Goal: Communication & Community: Answer question/provide support

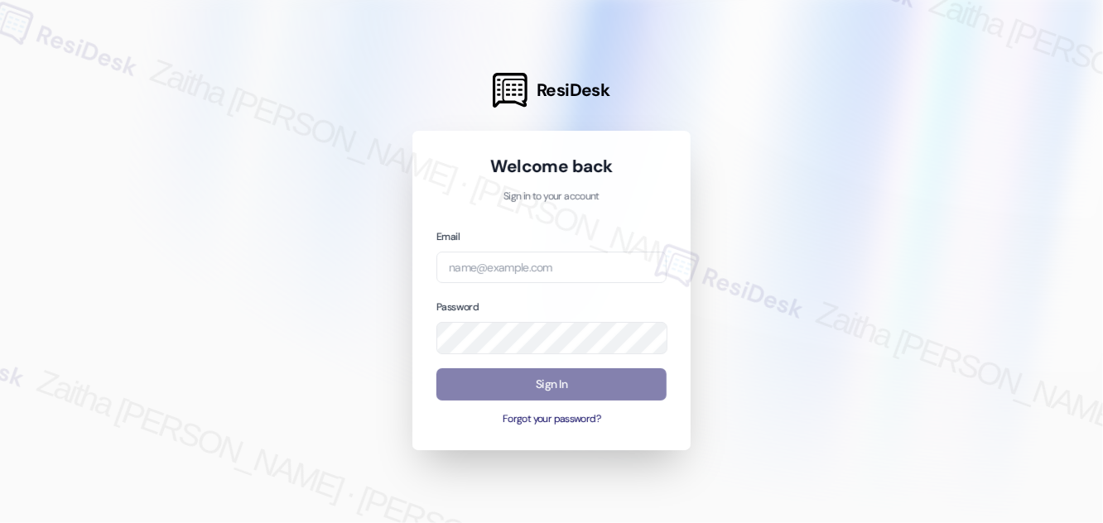
click at [843, 200] on div at bounding box center [551, 261] width 1103 height 523
click at [533, 266] on input "email" at bounding box center [551, 268] width 230 height 32
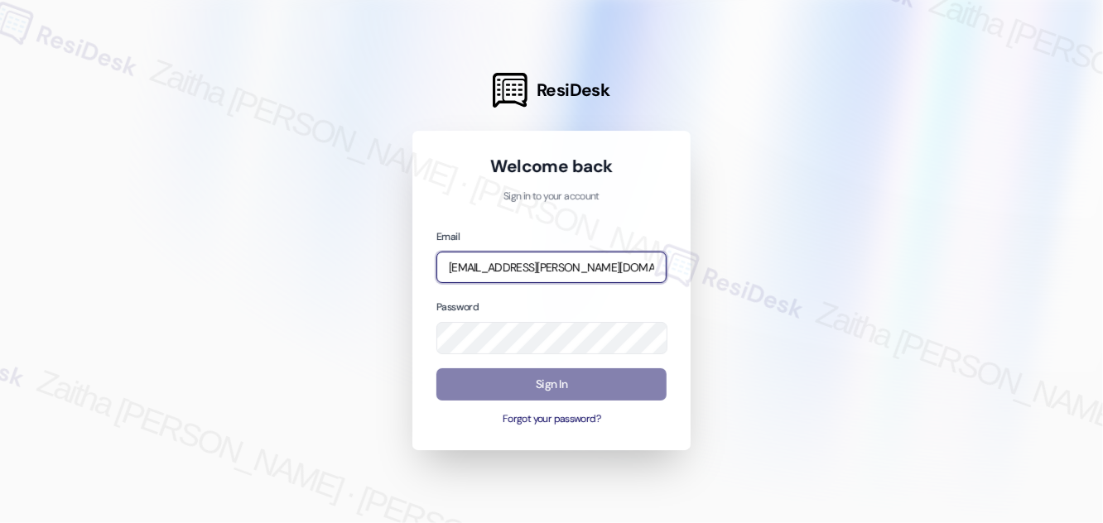
type input "[EMAIL_ADDRESS][PERSON_NAME][DOMAIN_NAME]"
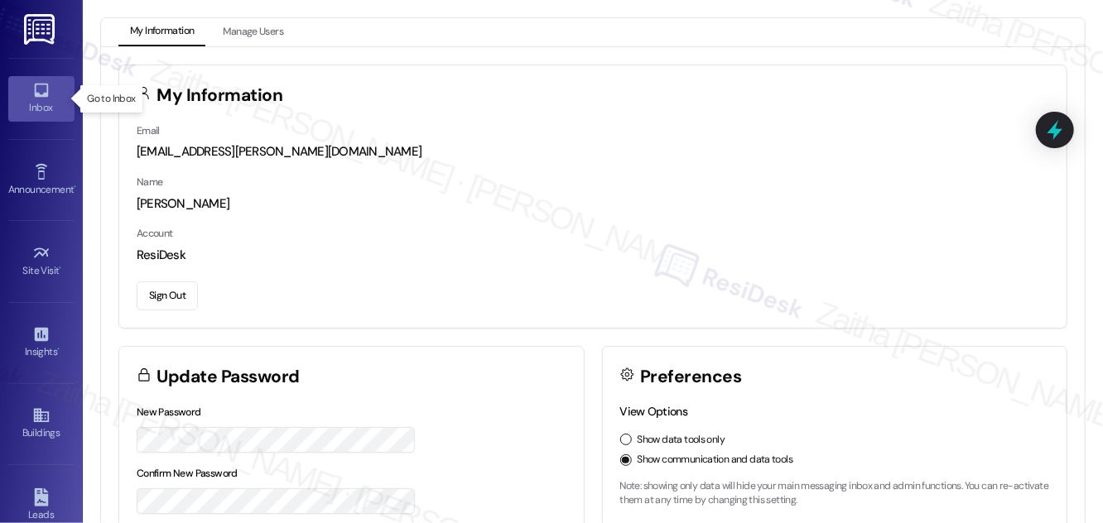
click at [39, 103] on div "Inbox" at bounding box center [41, 107] width 83 height 17
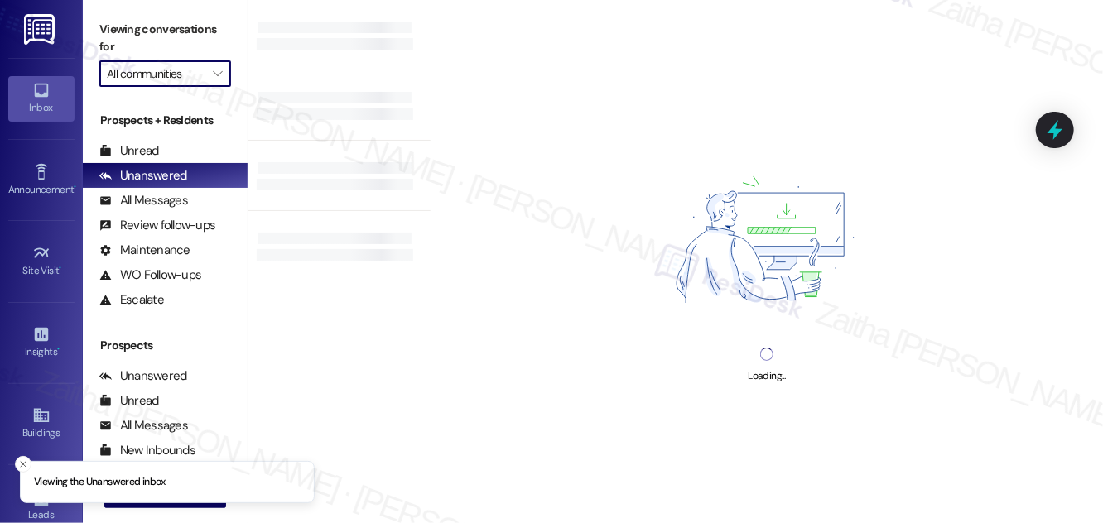
click at [152, 76] on input "All communities" at bounding box center [156, 73] width 98 height 26
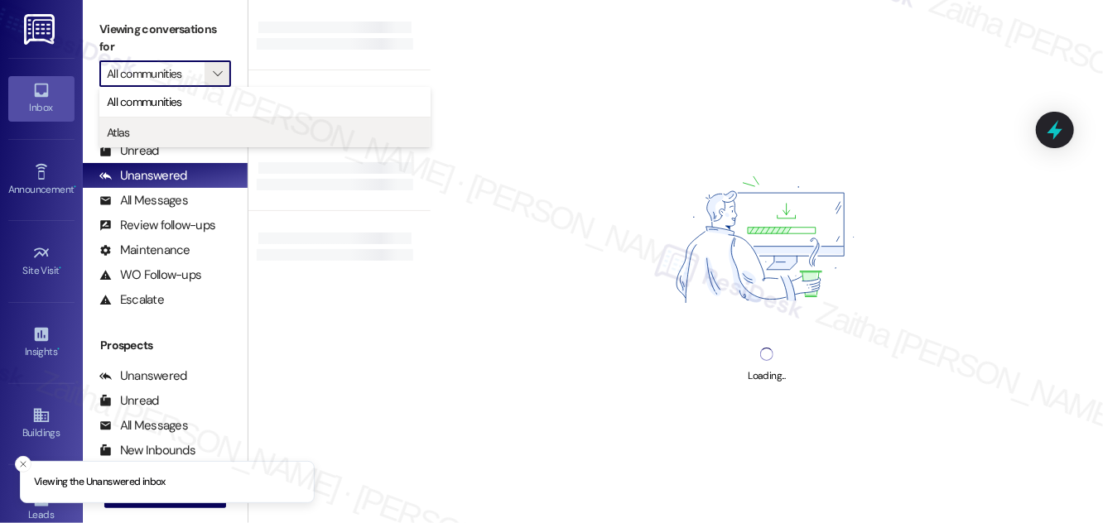
click at [125, 132] on span "Atlas" at bounding box center [118, 132] width 23 height 17
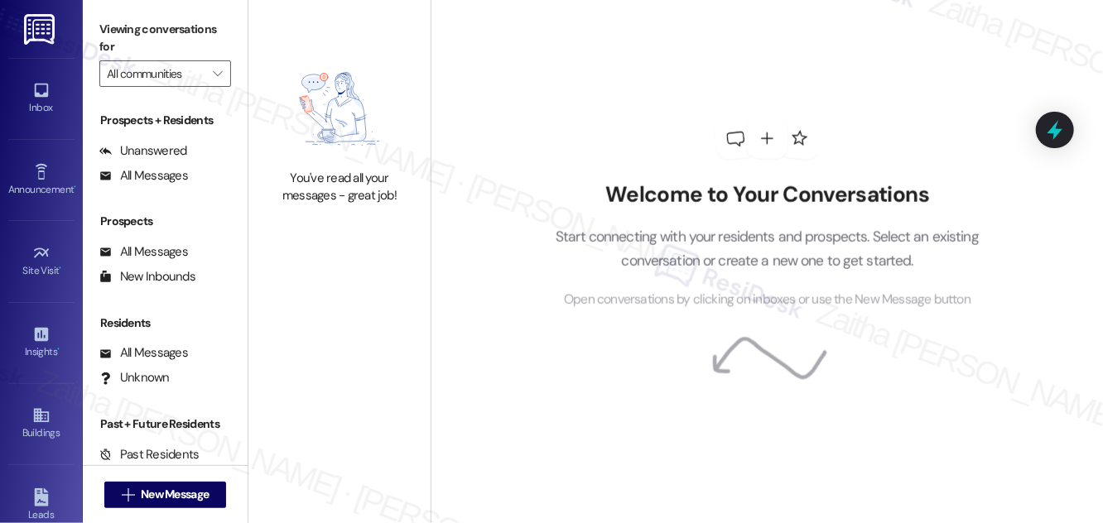
type input "Atlas"
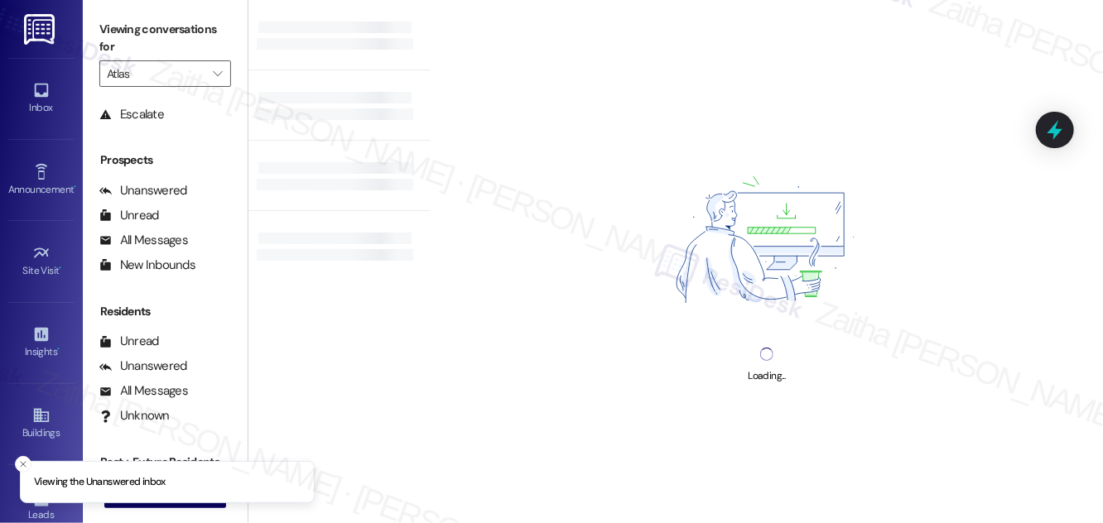
scroll to position [219, 0]
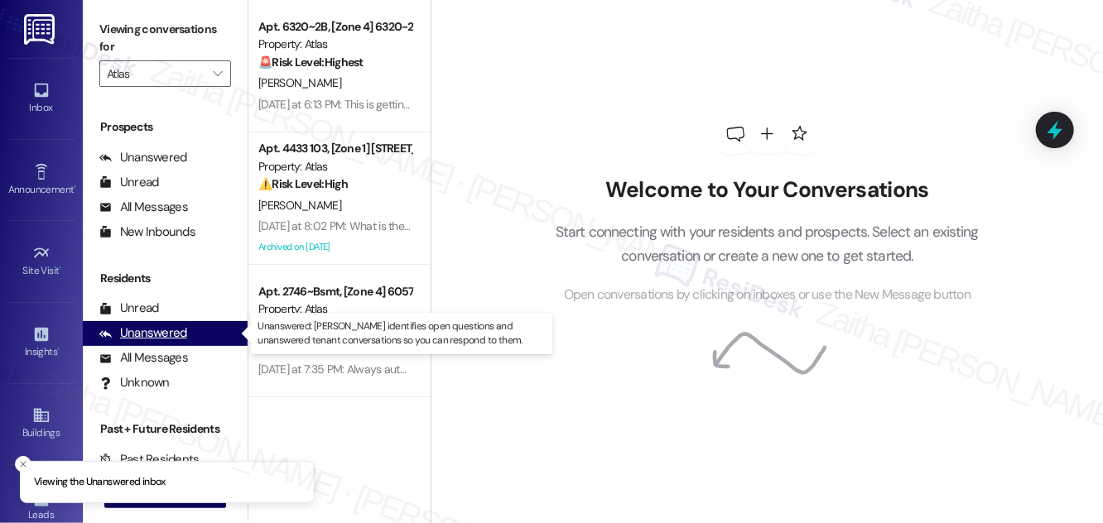
click at [146, 334] on div "Unanswered" at bounding box center [143, 332] width 88 height 17
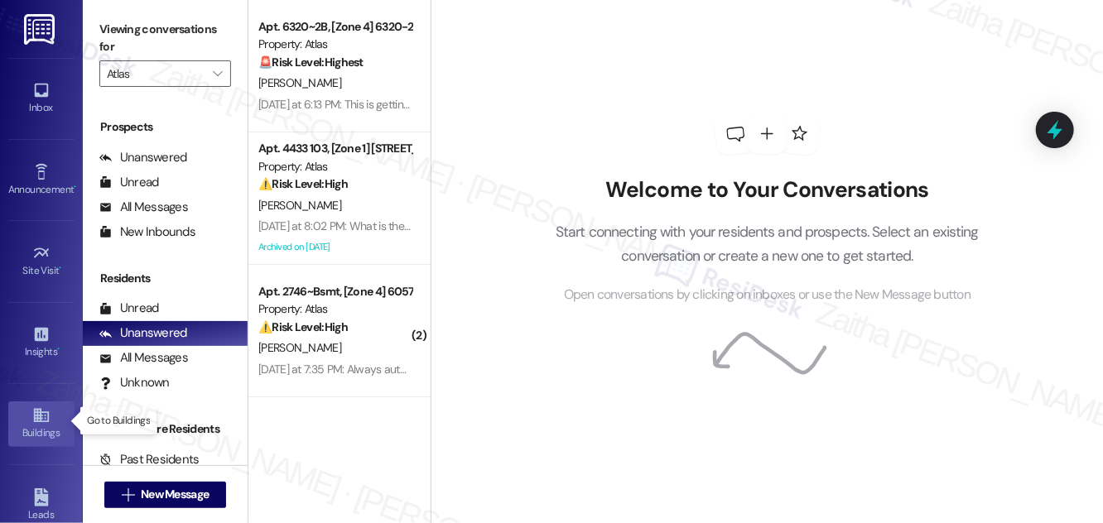
click at [32, 412] on icon at bounding box center [41, 415] width 18 height 18
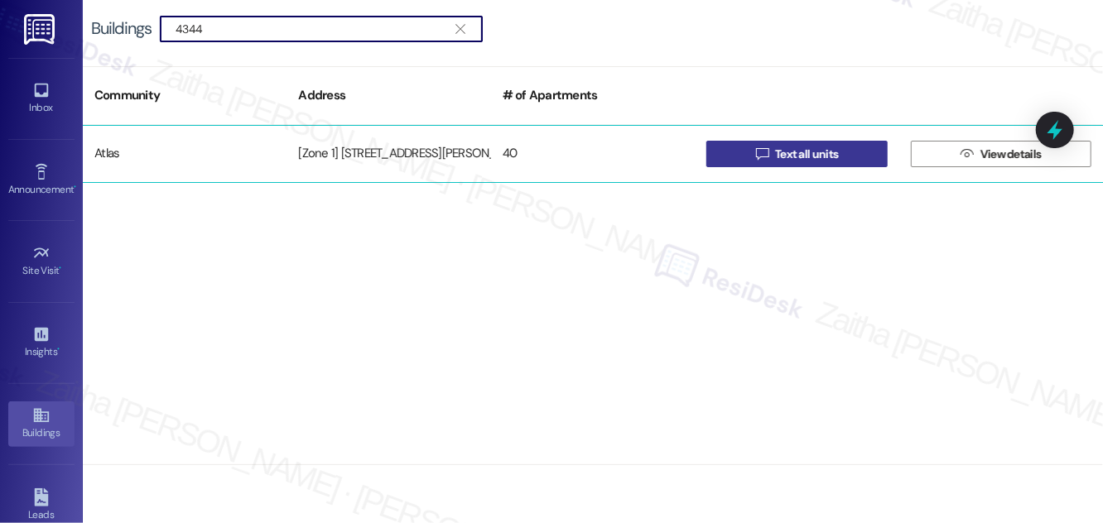
type input "4344"
click at [812, 161] on span "Text all units" at bounding box center [806, 154] width 63 height 17
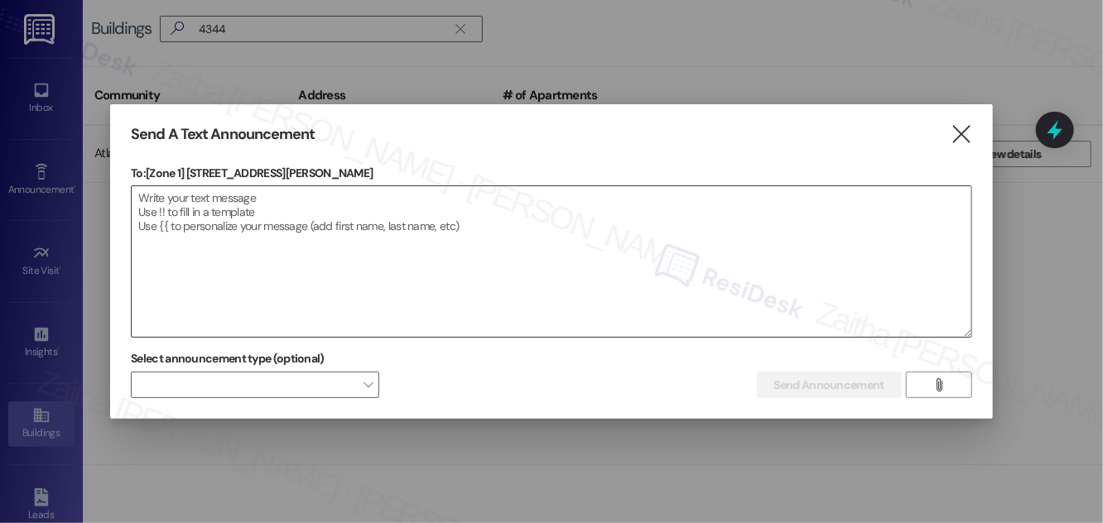
click at [268, 199] on textarea at bounding box center [551, 261] width 839 height 151
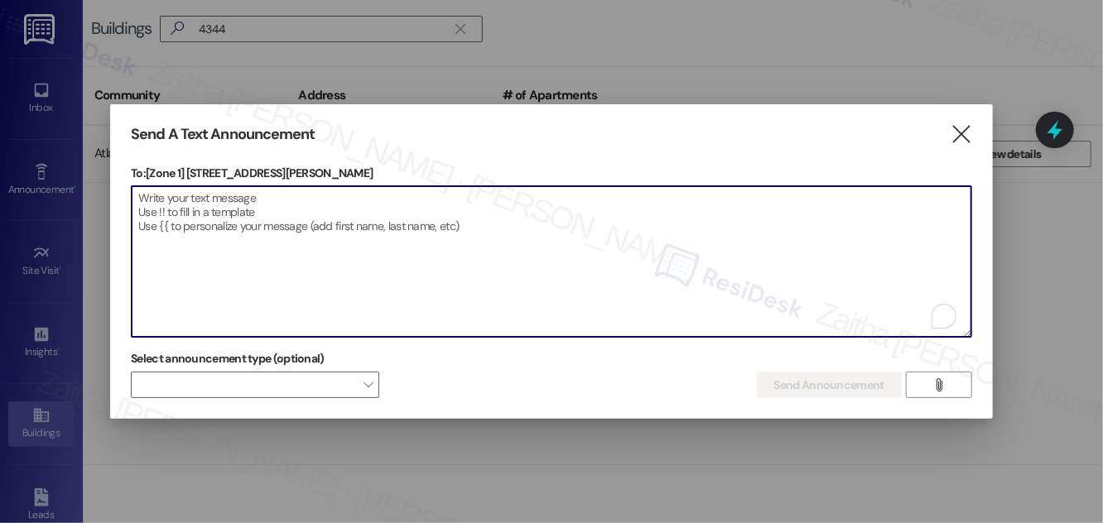
paste textarea "Hello {{first_name}}, Just a heads-up! Our routine pest control service will ta…"
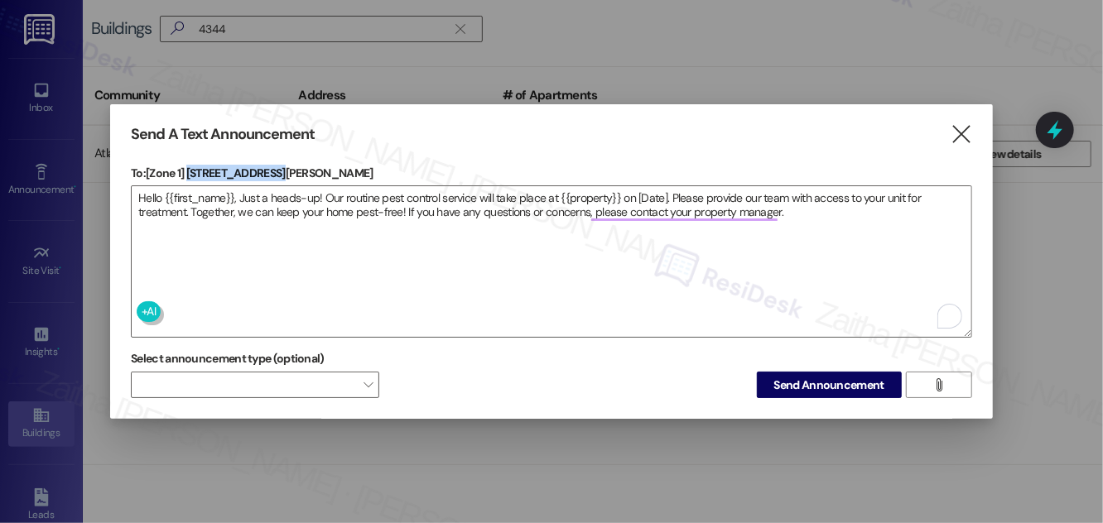
drag, startPoint x: 188, startPoint y: 162, endPoint x: 278, endPoint y: 164, distance: 90.2
click at [278, 165] on p "To: [Zone 1] 4344 S Ellis Ave" at bounding box center [551, 173] width 841 height 17
copy p "4344 S Ellis Ave"
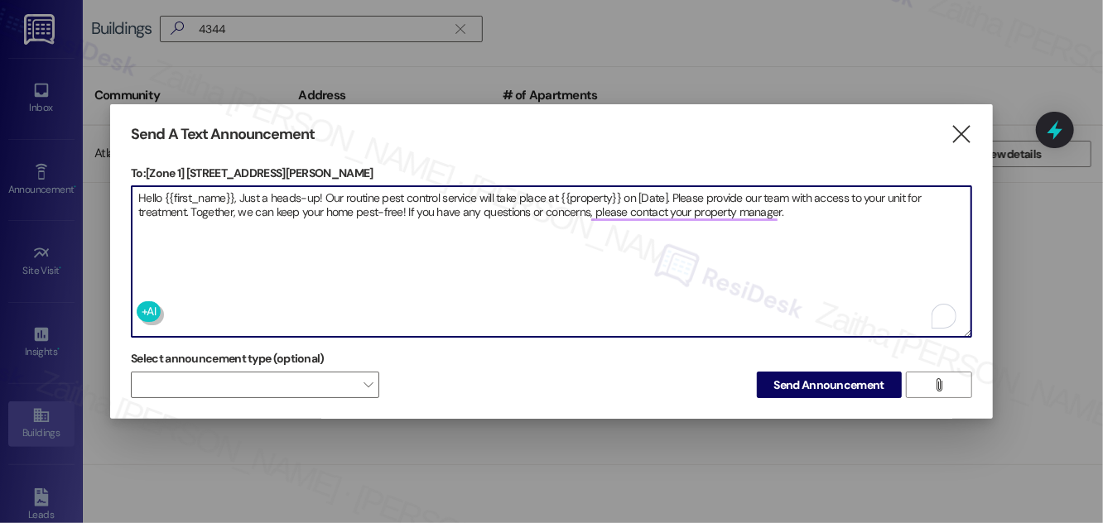
click at [580, 190] on textarea "Hello {{first_name}}, Just a heads-up! Our routine pest control service will ta…" at bounding box center [551, 261] width 839 height 151
paste textarea "4344 S Ellis Ave"
click at [671, 192] on textarea "Hello {{first_name}}, Just a heads-up! Our routine pest control service will ta…" at bounding box center [551, 261] width 839 height 151
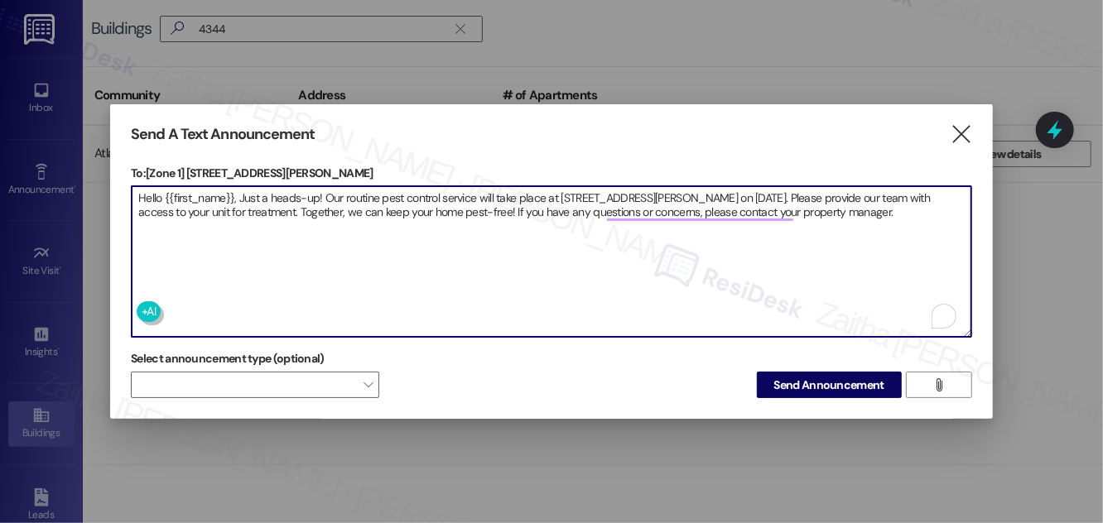
type textarea "Hello {{first_name}}, Just a heads-up! Our routine pest control service will ta…"
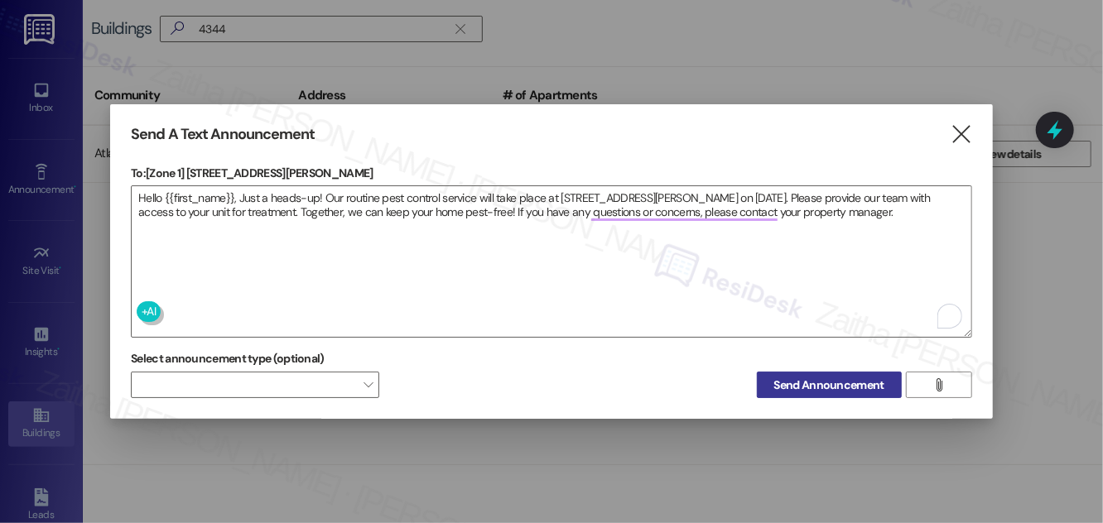
click at [819, 386] on span "Send Announcement" at bounding box center [829, 385] width 110 height 17
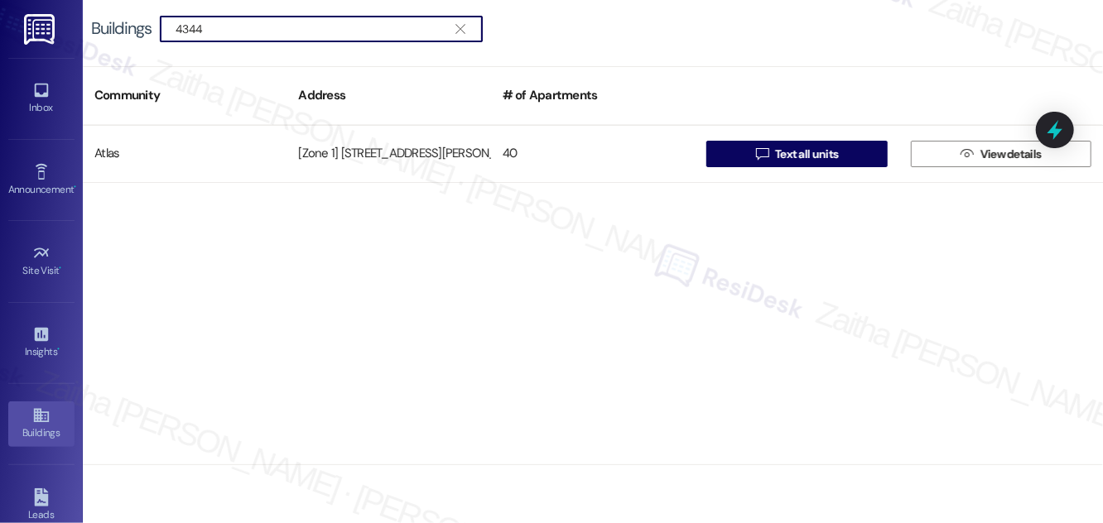
click at [187, 22] on input "4344" at bounding box center [310, 28] width 271 height 23
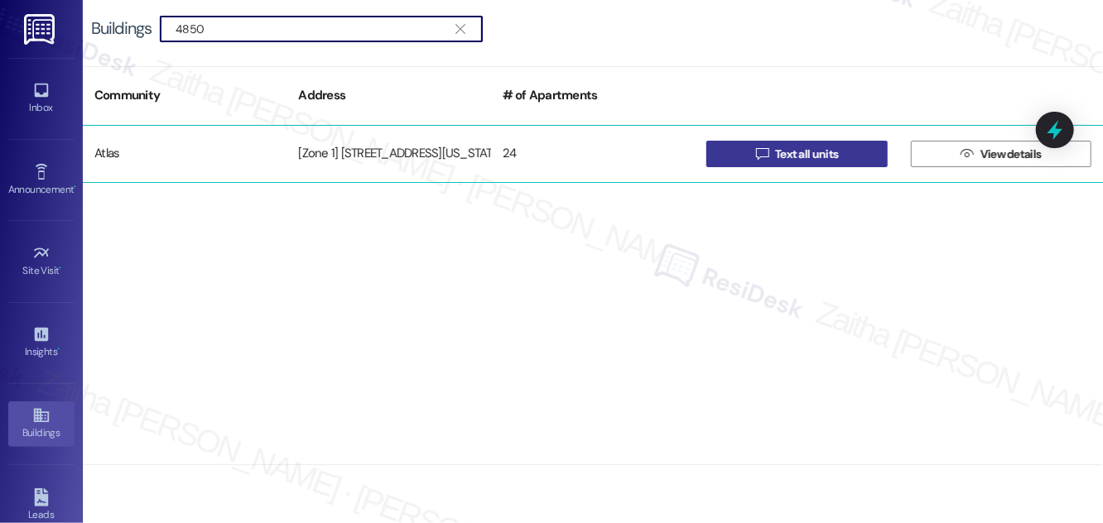
type input "4850"
click at [819, 154] on span "Text all units" at bounding box center [806, 154] width 63 height 17
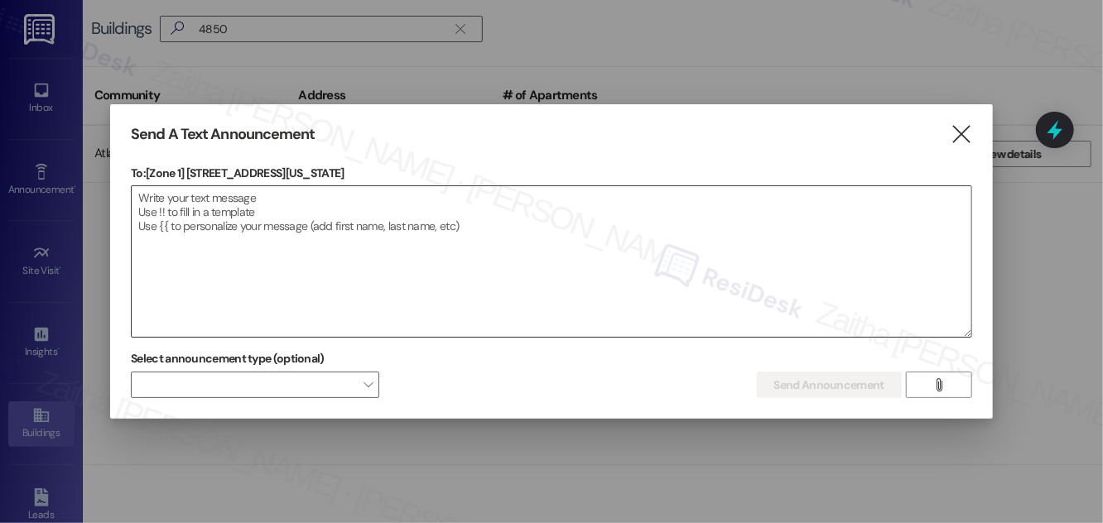
click at [384, 273] on textarea at bounding box center [551, 261] width 839 height 151
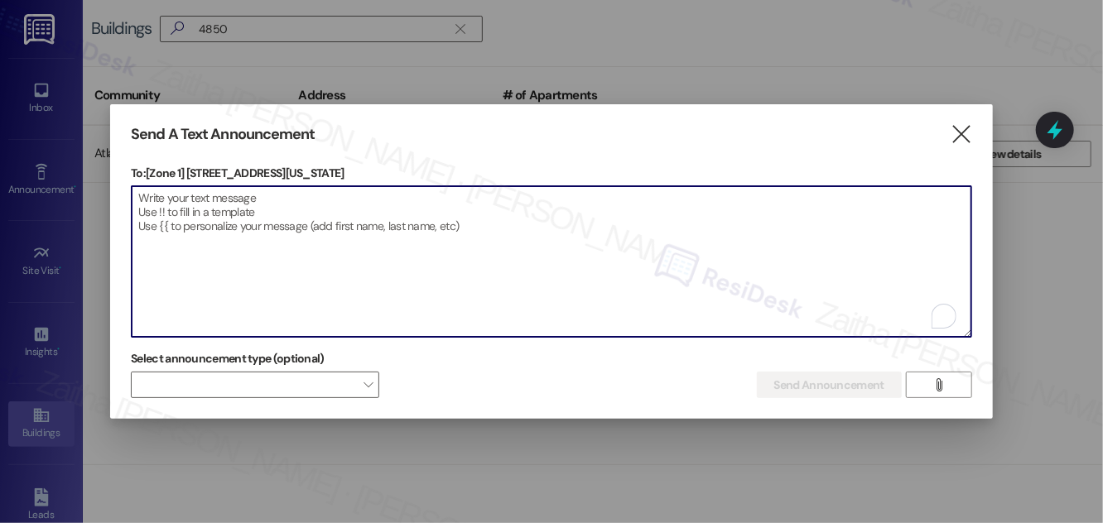
paste textarea "Hello {{first_name}}, Just a heads-up! Our routine pest control service will ta…"
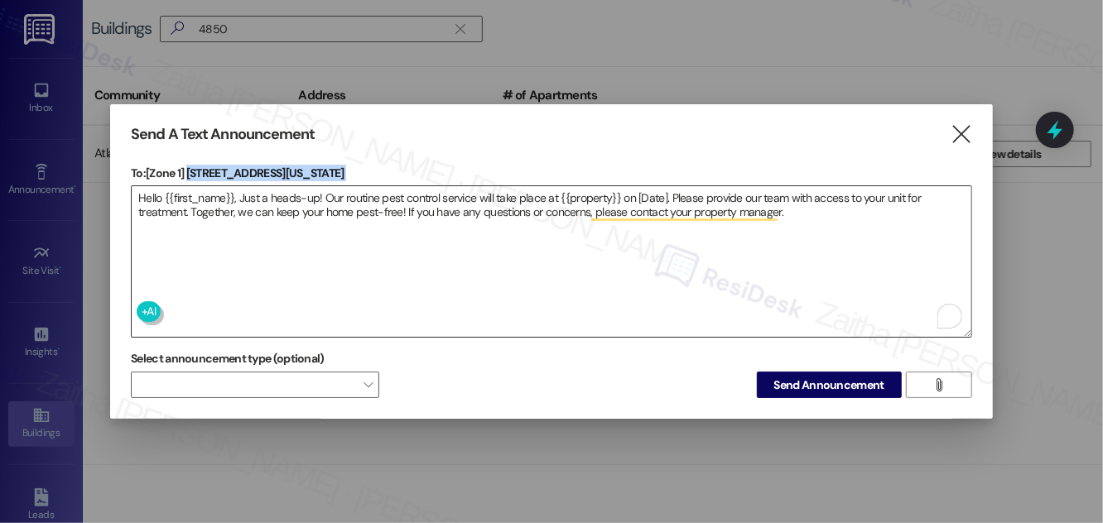
drag, startPoint x: 191, startPoint y: 172, endPoint x: 323, endPoint y: 183, distance: 132.0
click at [323, 183] on div "To: [Zone 1] 4850-58 S Michigan Ave  Drop image file here Hello {{first_name}}…" at bounding box center [551, 251] width 841 height 173
copy div "4850-58 S Michigan Ave  Drop image file here"
click at [584, 194] on textarea "Hello {{first_name}}, Just a heads-up! Our routine pest control service will ta…" at bounding box center [551, 261] width 839 height 151
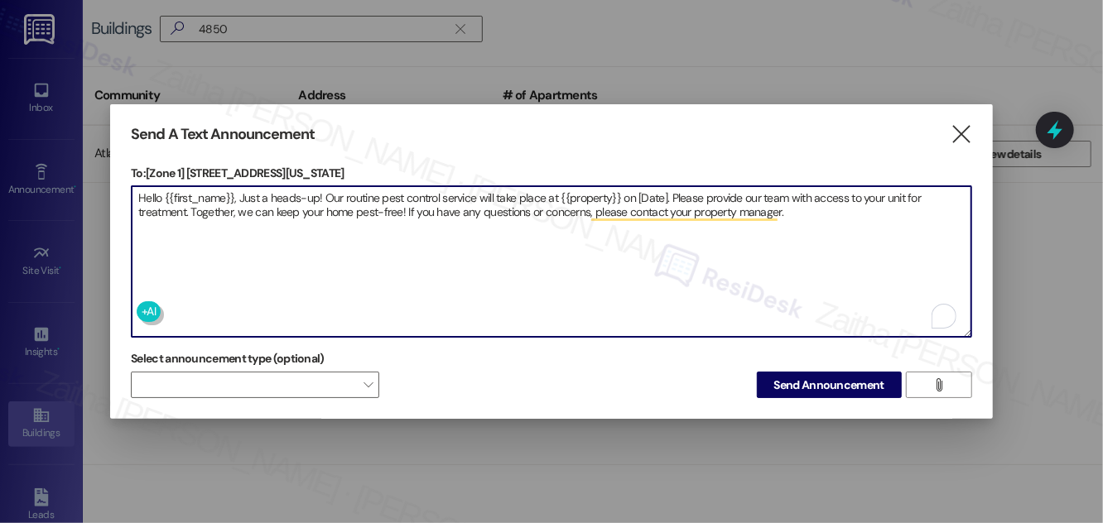
click at [584, 194] on textarea "Hello {{first_name}}, Just a heads-up! Our routine pest control service will ta…" at bounding box center [551, 261] width 839 height 151
paste textarea "4850-58 S Michigan Ave"
click at [714, 191] on textarea "Hello {{first_name}}, Just a heads-up! Our routine pest control service will ta…" at bounding box center [551, 261] width 839 height 151
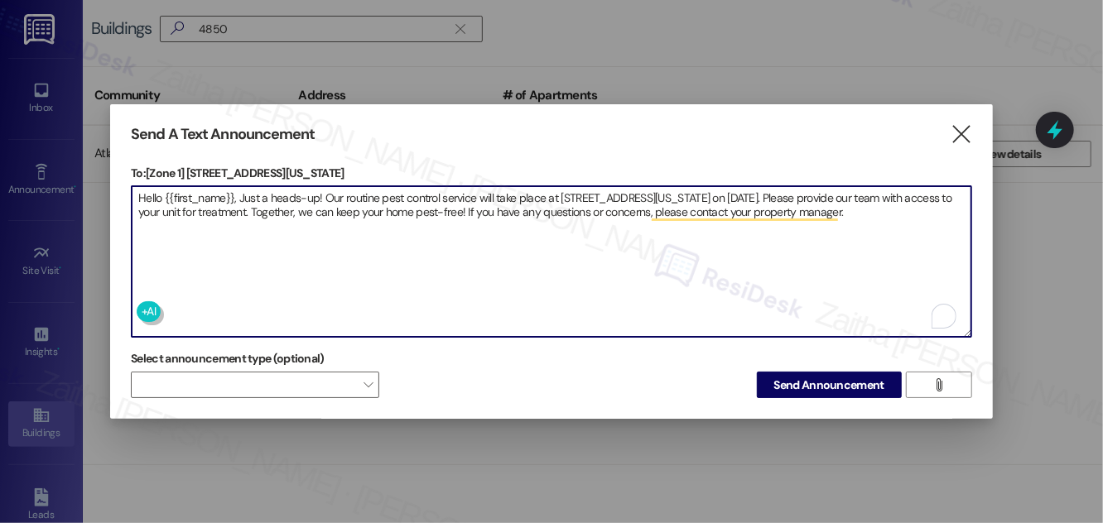
type textarea "Hello {{first_name}}, Just a heads-up! Our routine pest control service will ta…"
click at [819, 377] on span "Send Announcement" at bounding box center [829, 385] width 110 height 17
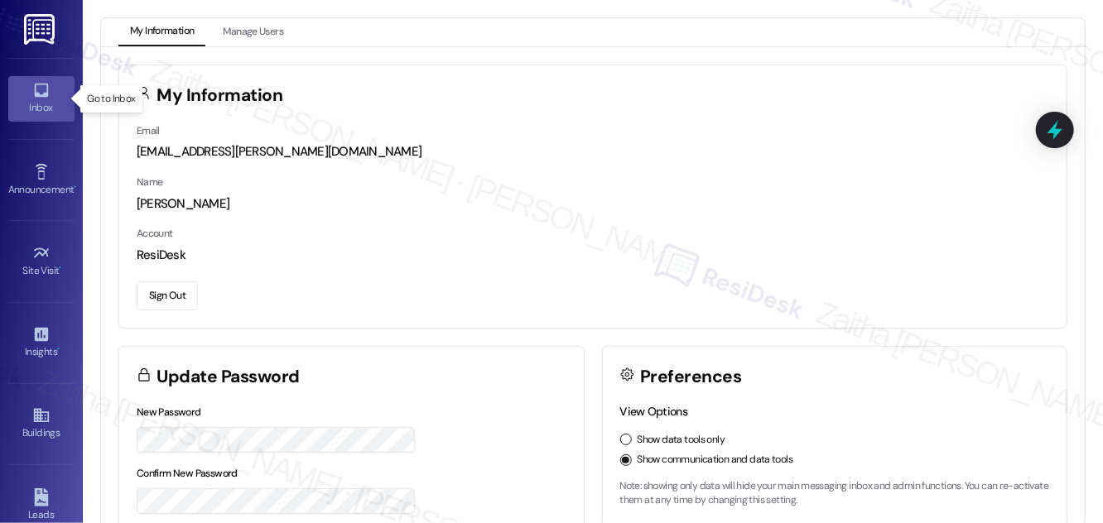
click at [46, 98] on link "Inbox" at bounding box center [41, 98] width 66 height 45
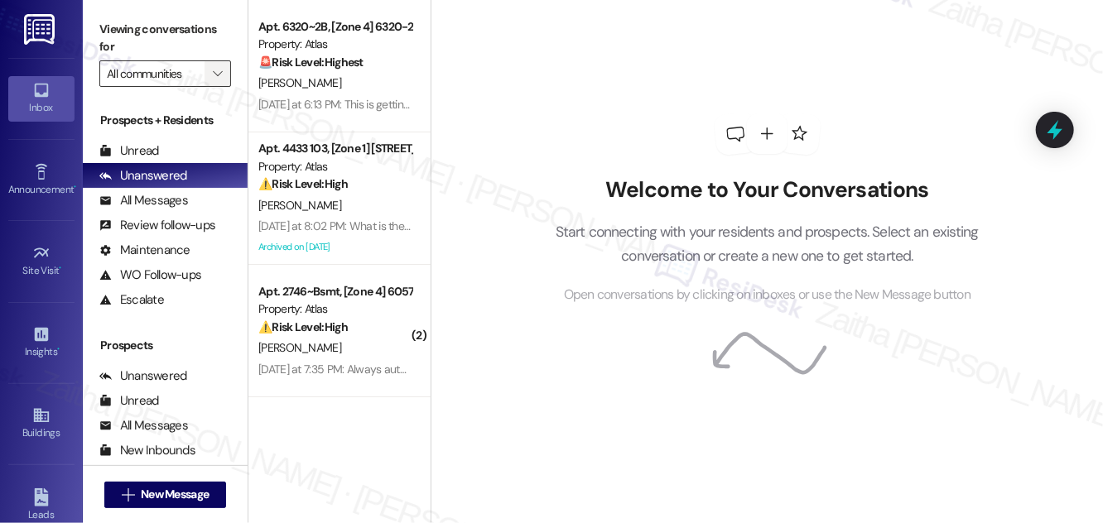
click at [219, 70] on icon "" at bounding box center [217, 73] width 9 height 13
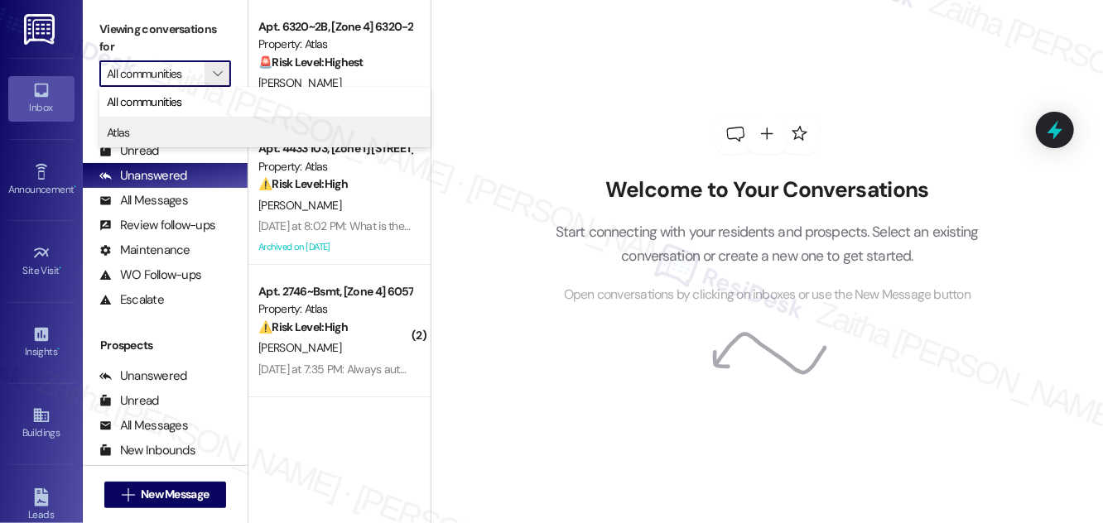
click at [142, 127] on span "Atlas" at bounding box center [265, 132] width 316 height 17
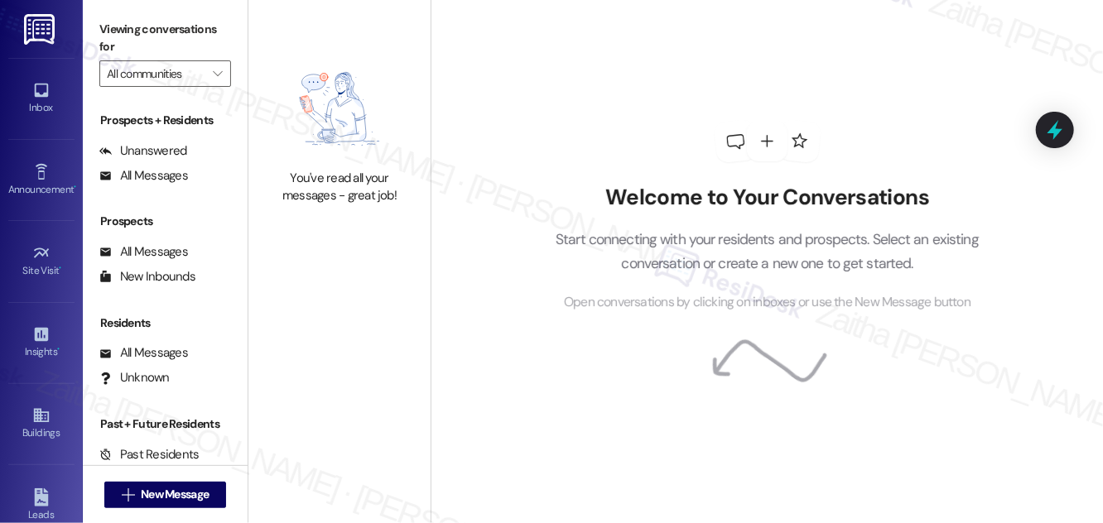
type input "Atlas"
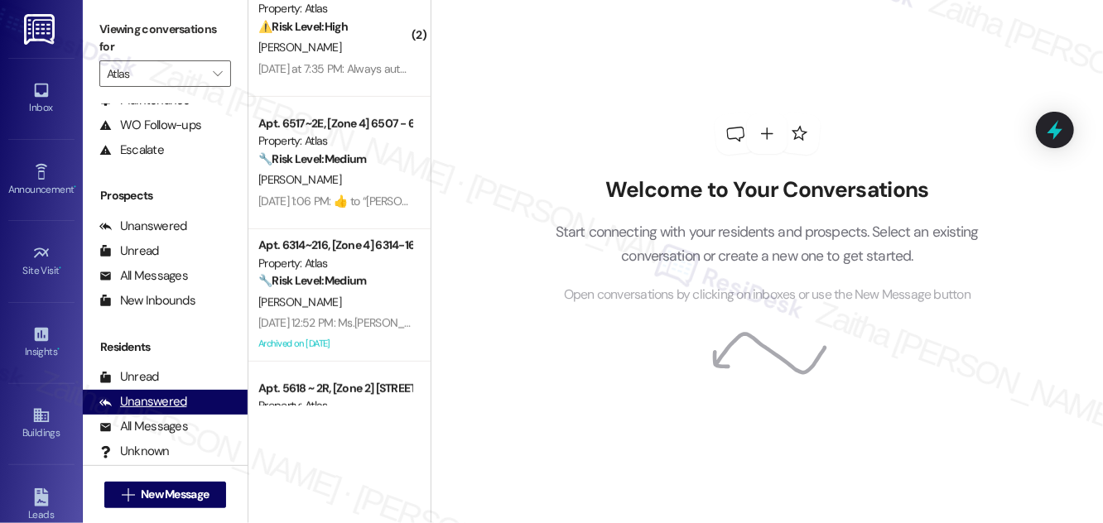
scroll to position [219, 0]
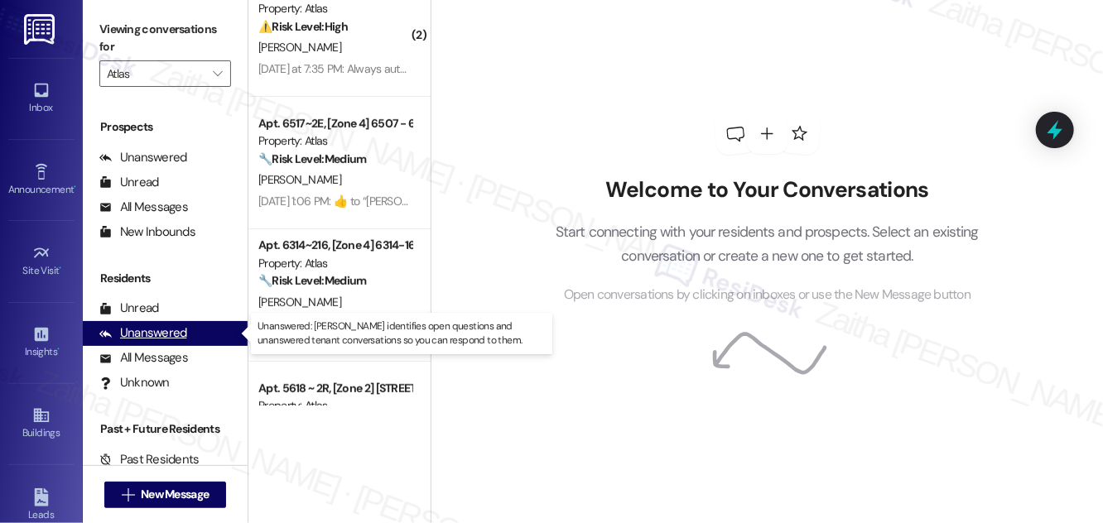
click at [169, 334] on div "Unanswered" at bounding box center [143, 332] width 88 height 17
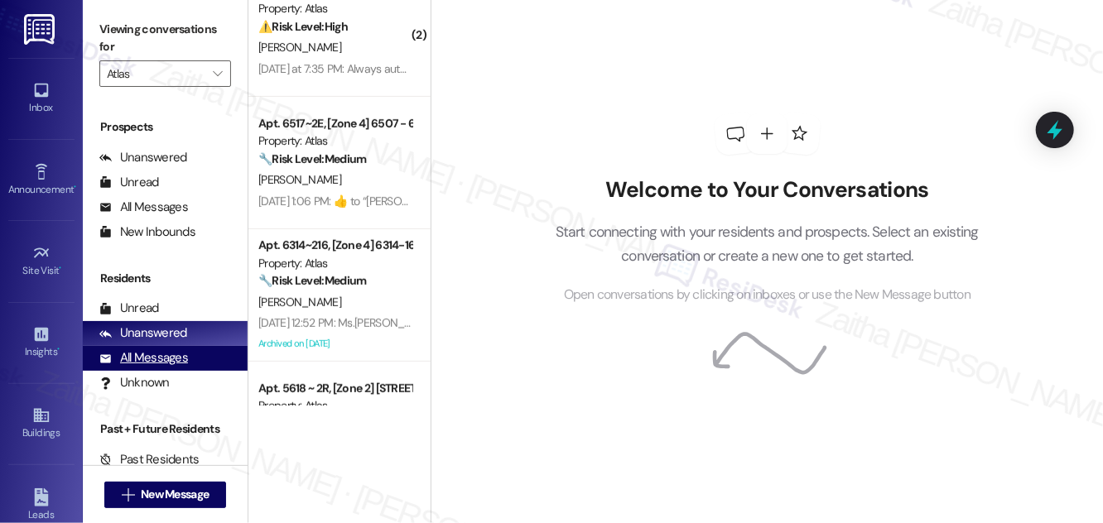
click at [158, 359] on div "All Messages" at bounding box center [143, 357] width 89 height 17
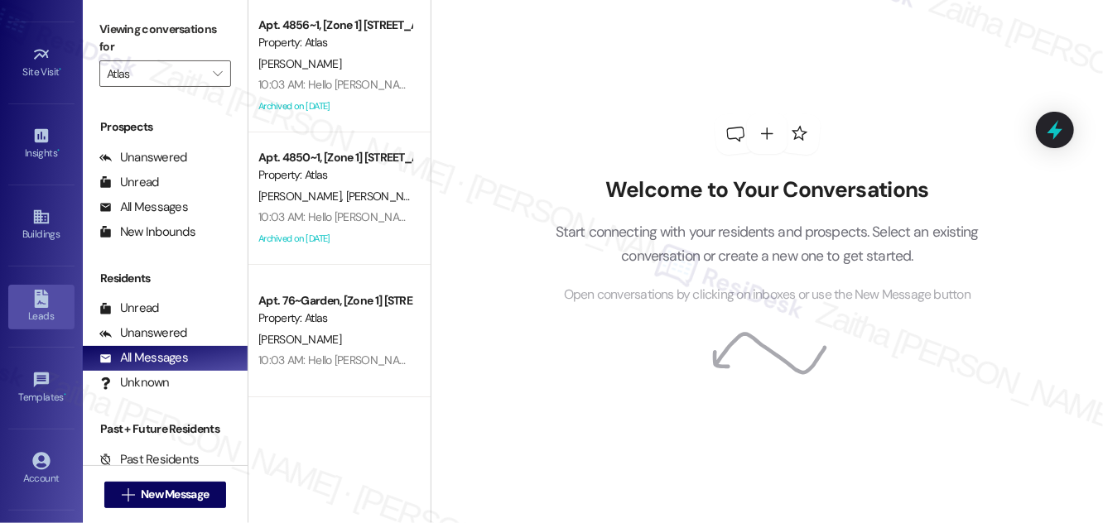
scroll to position [260, 0]
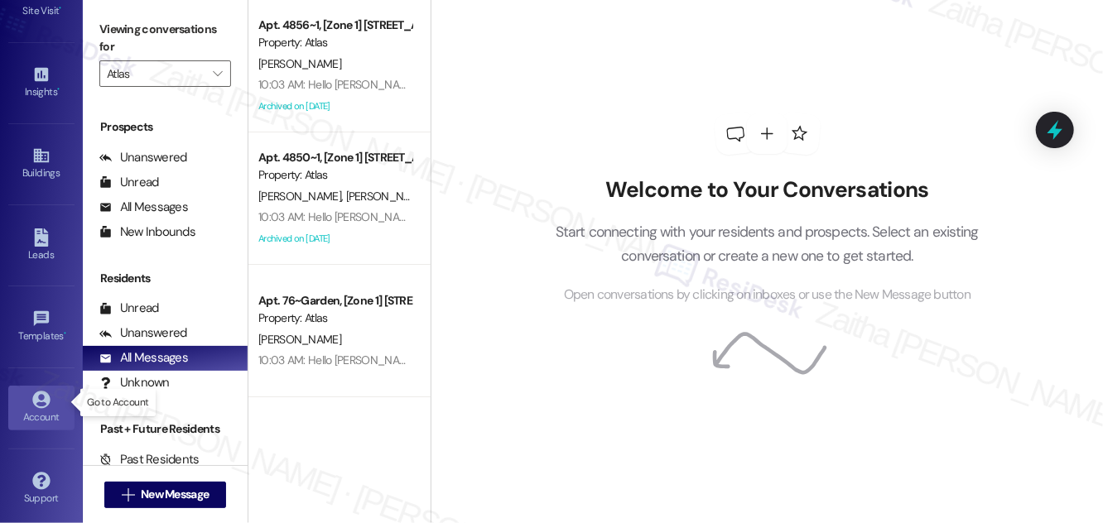
click at [36, 398] on icon at bounding box center [41, 400] width 18 height 18
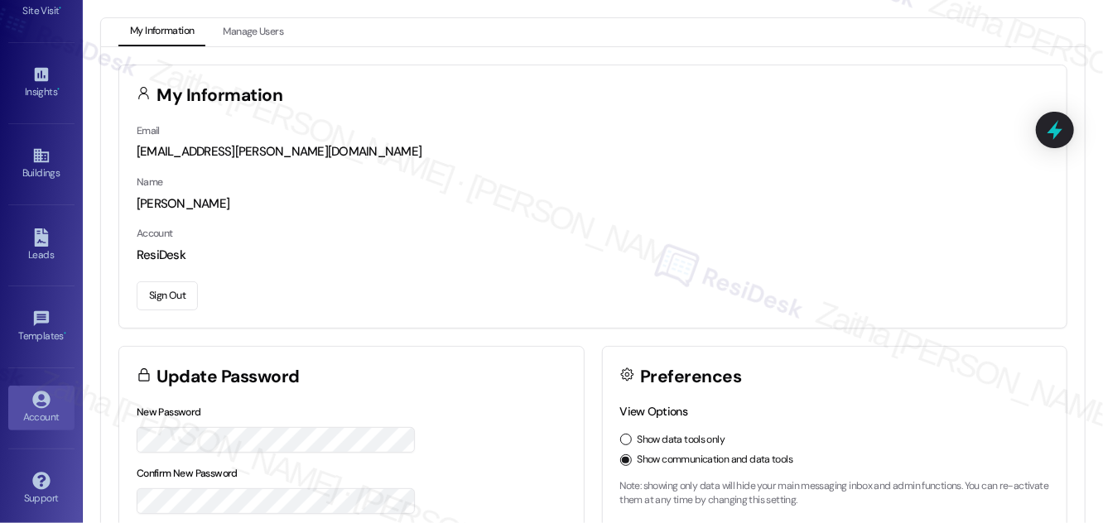
click at [173, 300] on button "Sign Out" at bounding box center [167, 295] width 61 height 29
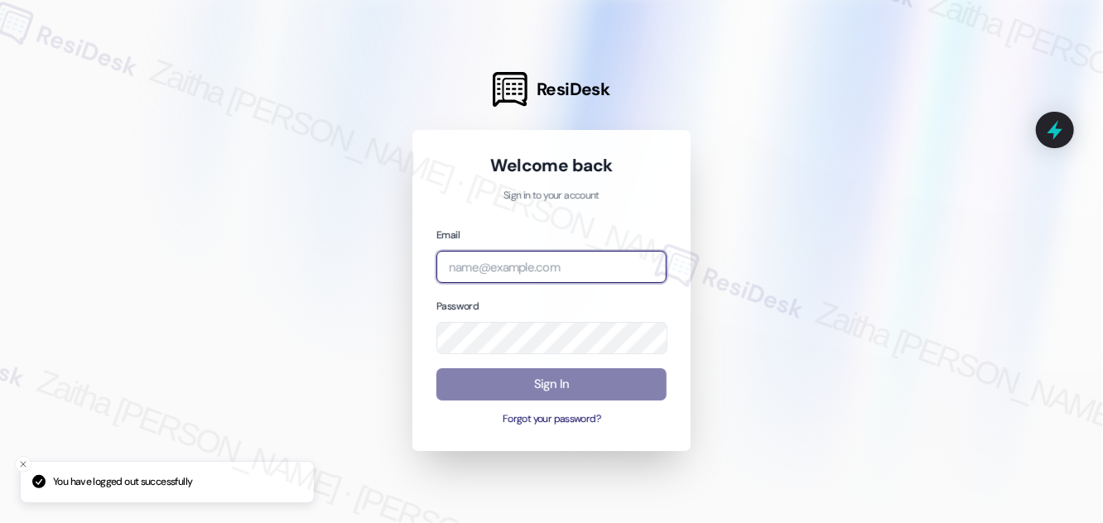
click at [545, 269] on input "email" at bounding box center [551, 267] width 230 height 32
type input "automated-surveys-grant_main-zaitha.mae.[PERSON_NAME]@grant_[DOMAIN_NAME]"
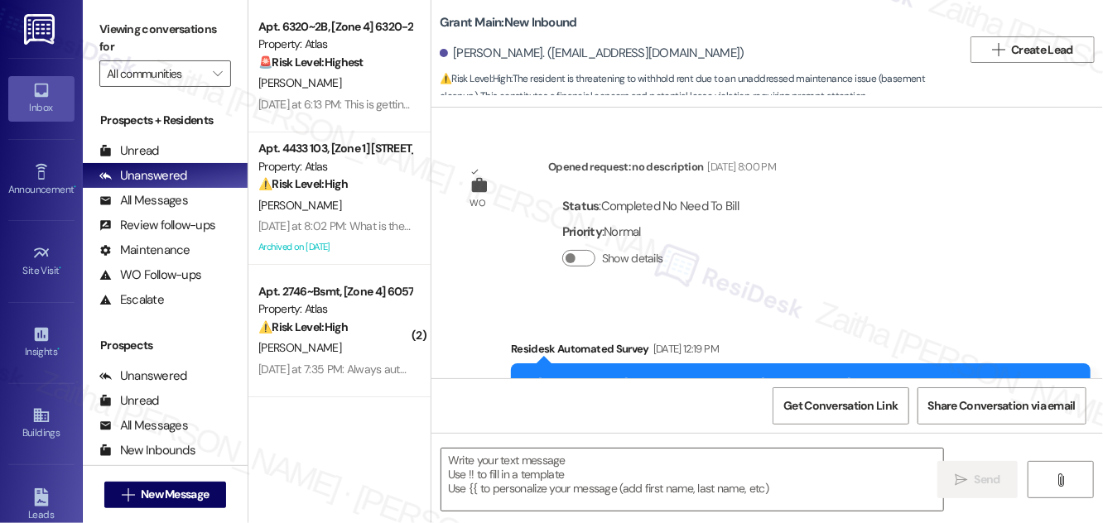
scroll to position [4966, 0]
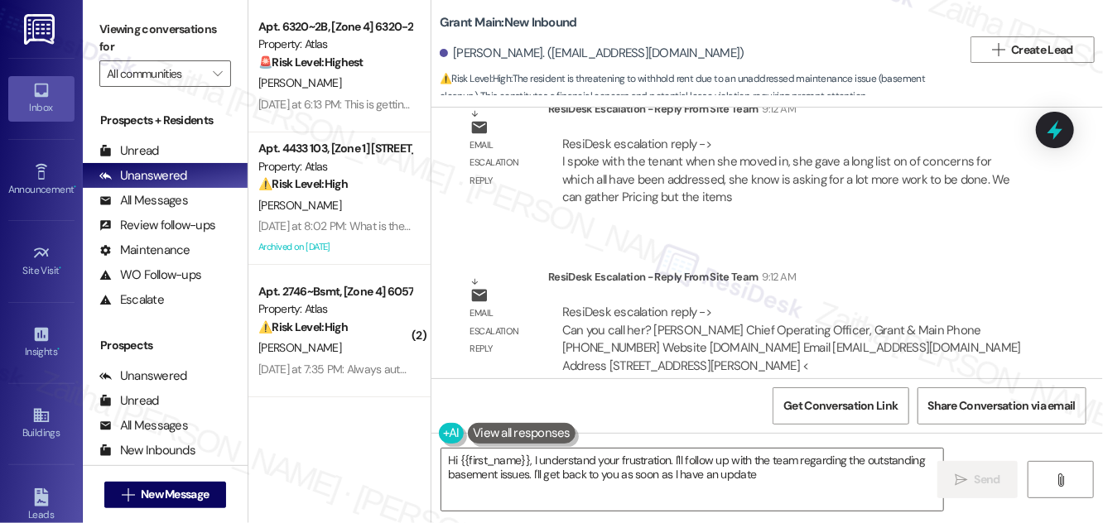
type textarea "Hi {{first_name}}, I understand your frustration. I'll follow up with the team …"
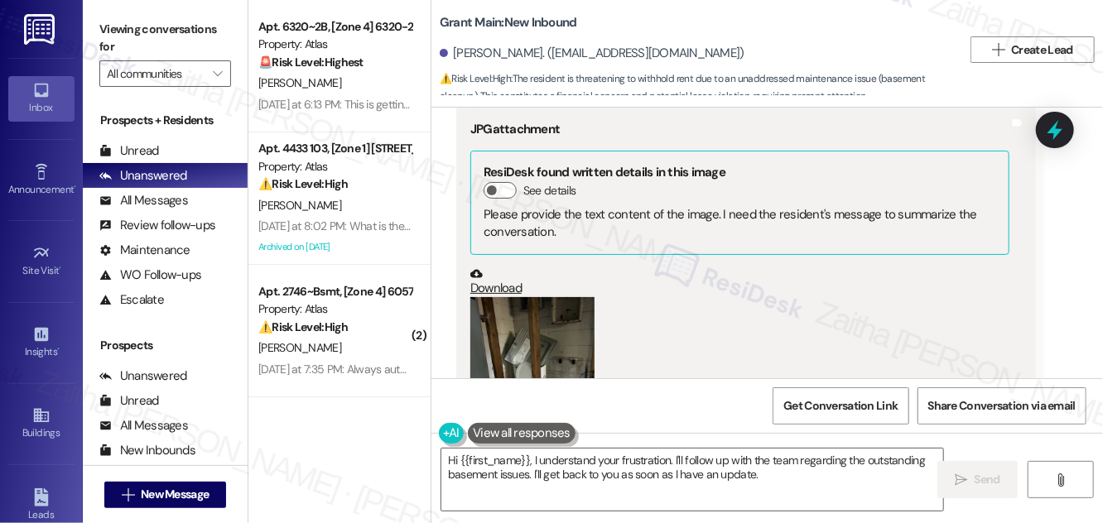
scroll to position [3761, 0]
